Goal: Information Seeking & Learning: Learn about a topic

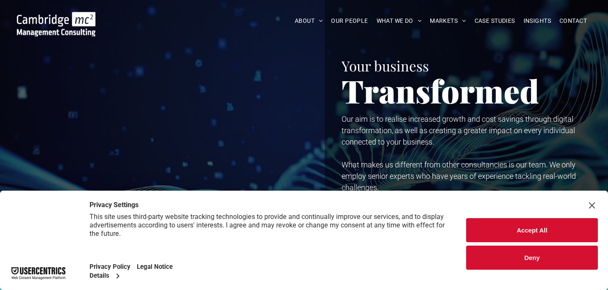
click at [501, 55] on div "Your business Transformed Your business Transformed Our aim is to realise incre…" at bounding box center [471, 135] width 258 height 169
click at [491, 223] on button "Accept All" at bounding box center [532, 230] width 132 height 24
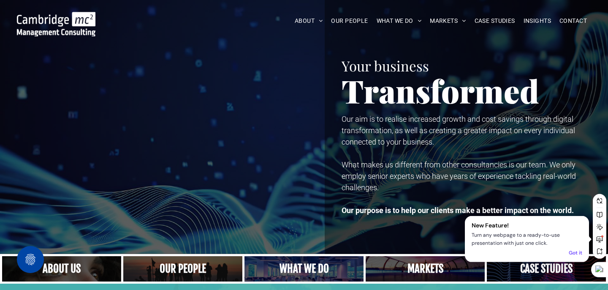
click at [573, 253] on div "Got it" at bounding box center [576, 253] width 14 height 8
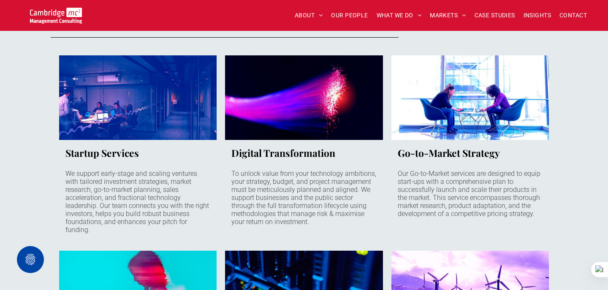
scroll to position [582, 0]
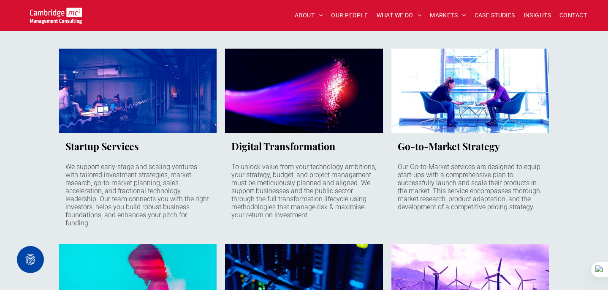
click at [305, 106] on link "Fibre optic cable fibres lit up in neon colours on a black background" at bounding box center [303, 91] width 167 height 90
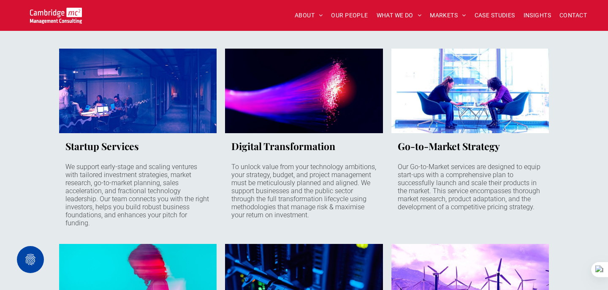
click at [424, 82] on link "Two women sitting opposite each other in comfy office chairs working on laptops…" at bounding box center [469, 91] width 167 height 90
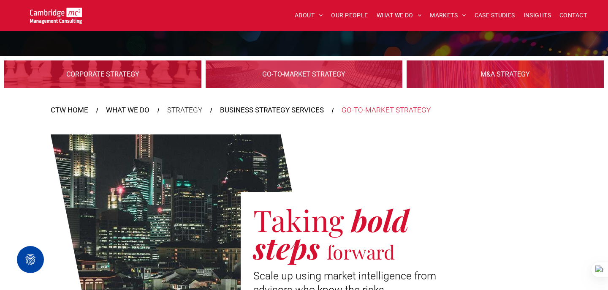
scroll to position [145, 0]
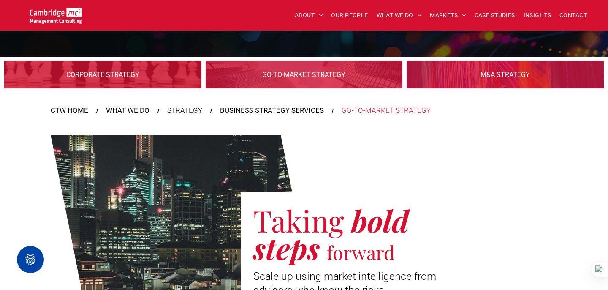
click at [159, 79] on link at bounding box center [102, 74] width 209 height 29
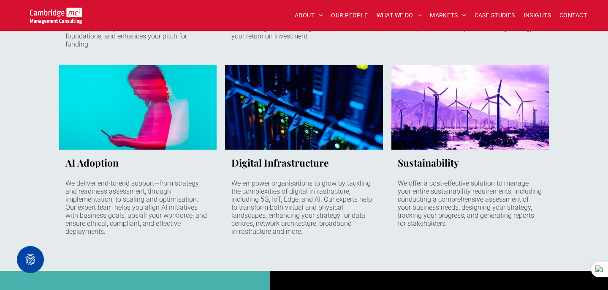
scroll to position [764, 0]
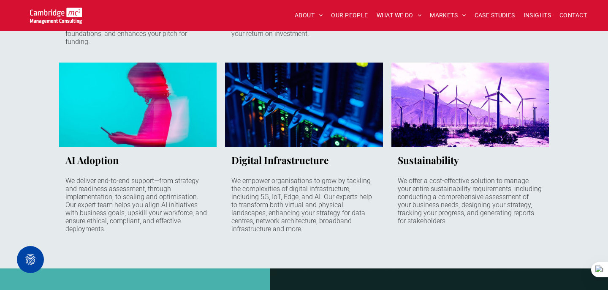
click at [148, 96] on link "Side view of a young woman on her phone. Motion blur and magenta neon highlight…" at bounding box center [137, 105] width 167 height 90
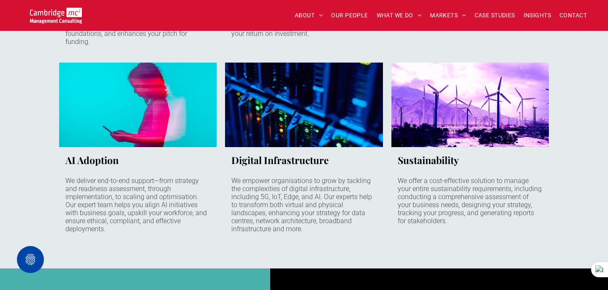
click at [279, 103] on link "Close up of data centre rack with dark blue filter and blinking lights in green…" at bounding box center [303, 105] width 167 height 90
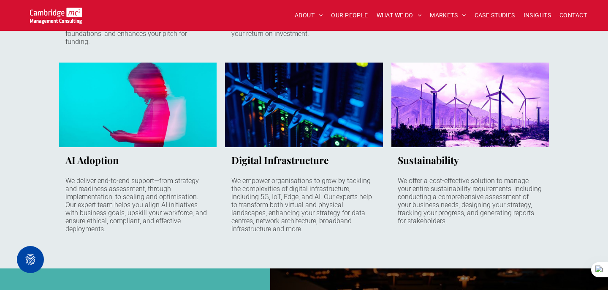
click at [420, 120] on link "Rows of wind turbines under a cloudy sky. Some bushes in foreground. Background…" at bounding box center [469, 105] width 167 height 90
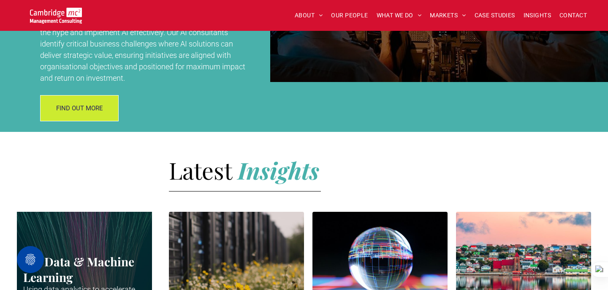
scroll to position [1151, 0]
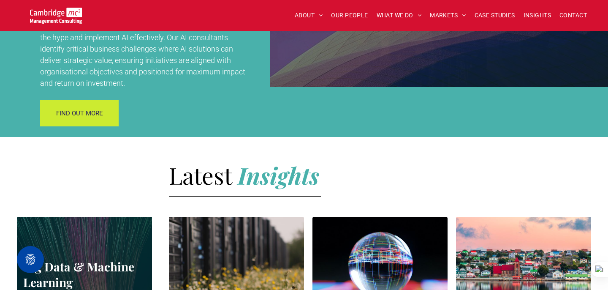
click at [114, 116] on link "FIND OUT MORE" at bounding box center [79, 113] width 79 height 26
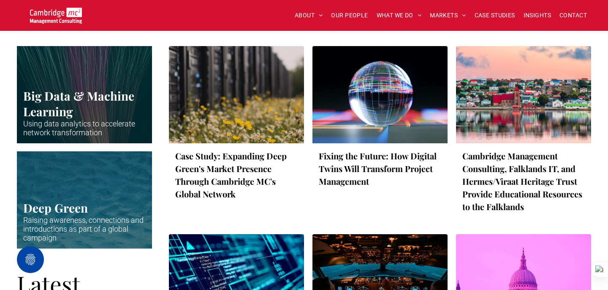
scroll to position [1322, 0]
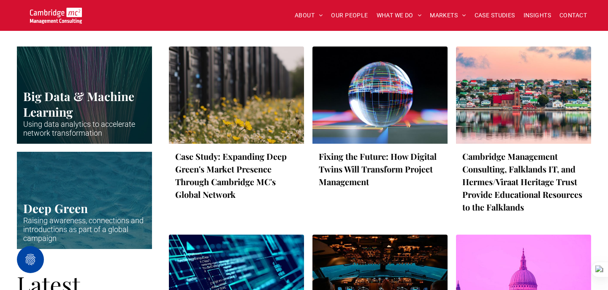
click at [195, 99] on div at bounding box center [236, 95] width 143 height 103
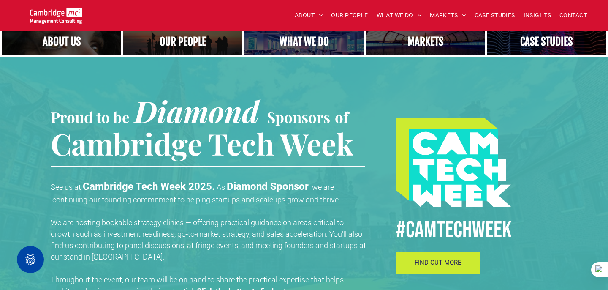
scroll to position [226, 0]
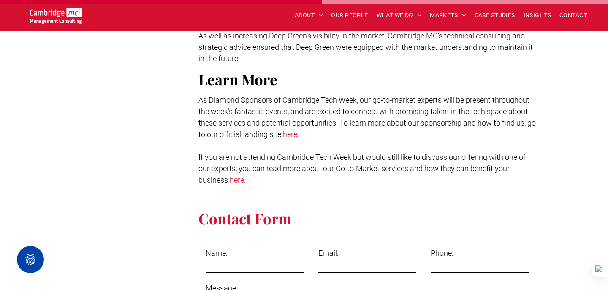
scroll to position [1303, 0]
